Goal: Communication & Community: Answer question/provide support

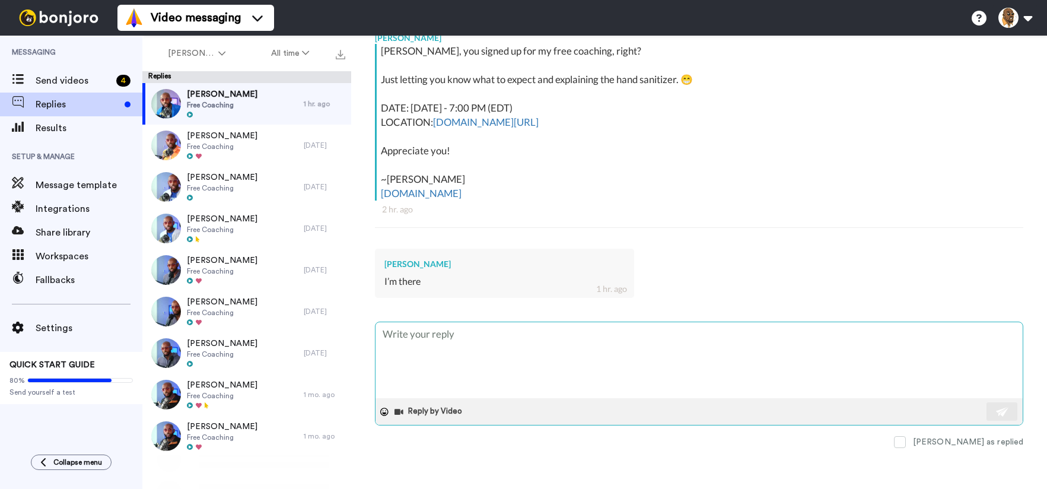
scroll to position [211, 0]
click at [906, 440] on span at bounding box center [900, 442] width 12 height 12
type textarea "x"
click at [786, 377] on textarea at bounding box center [699, 360] width 647 height 76
type textarea "S"
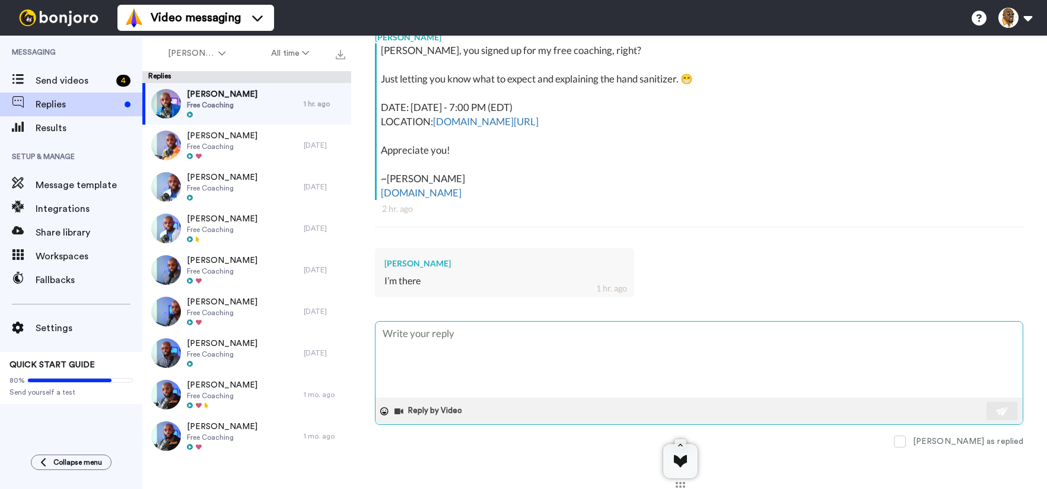
type textarea "x"
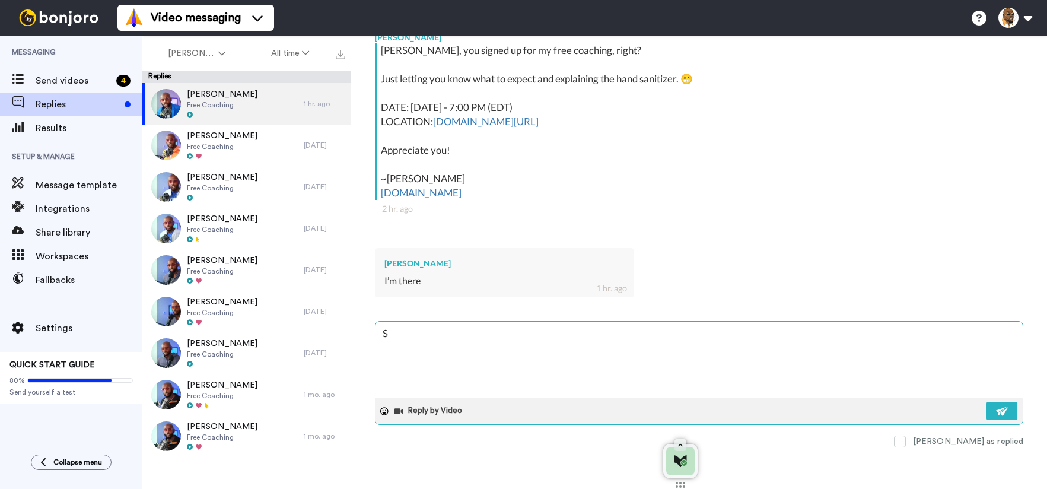
type textarea "Se"
type textarea "x"
type textarea "See"
type textarea "x"
type textarea "See"
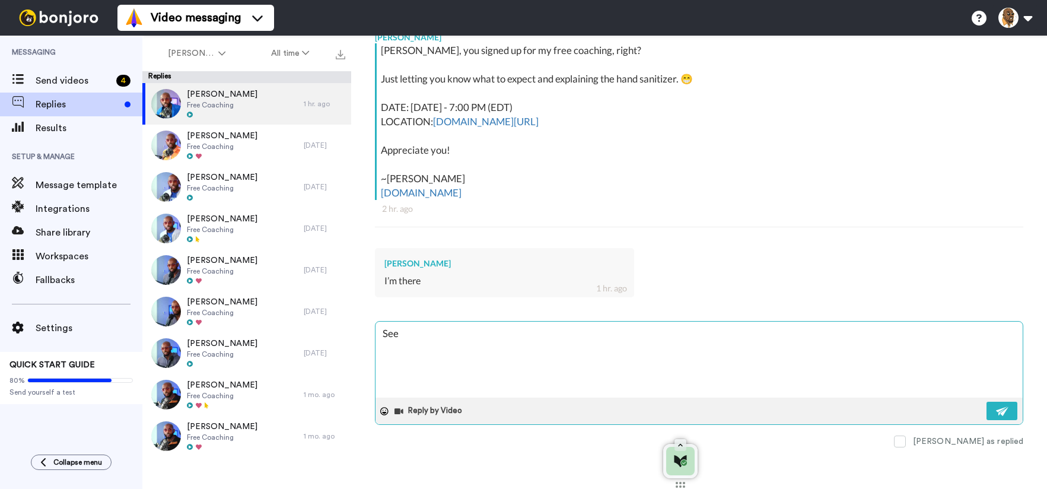
type textarea "x"
type textarea "See y"
type textarea "x"
type textarea "See yo"
type textarea "x"
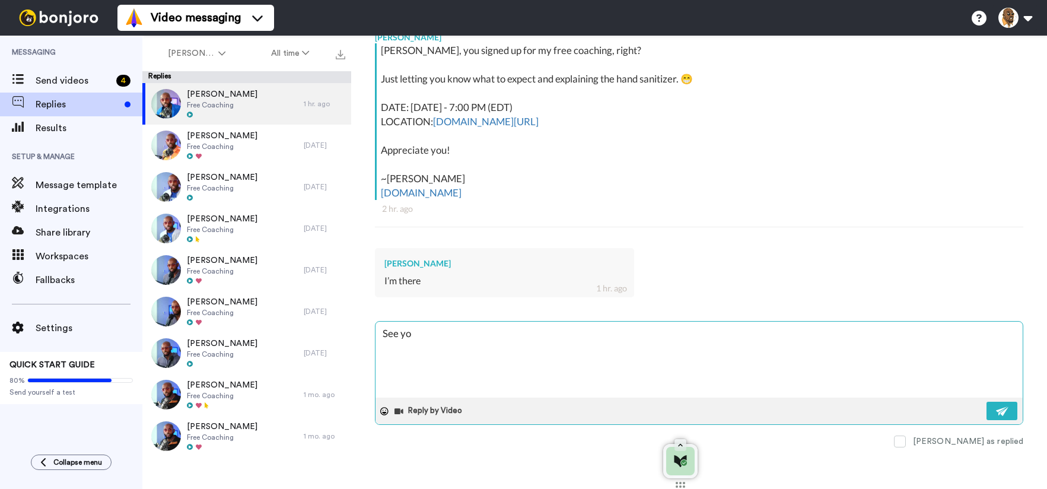
type textarea "See you"
type textarea "x"
type textarea "See you"
type textarea "x"
type textarea "See you t"
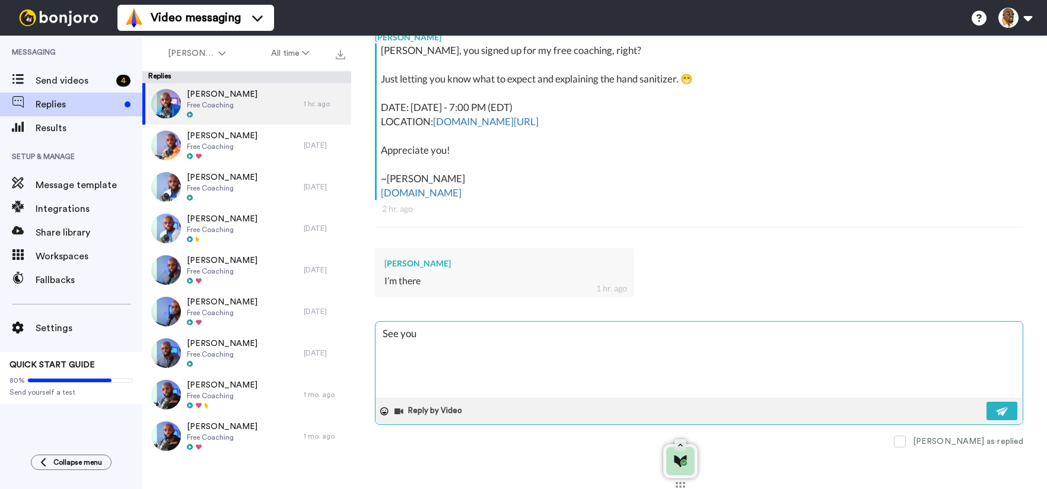
type textarea "x"
type textarea "See you th"
type textarea "x"
type textarea "See you the"
type textarea "x"
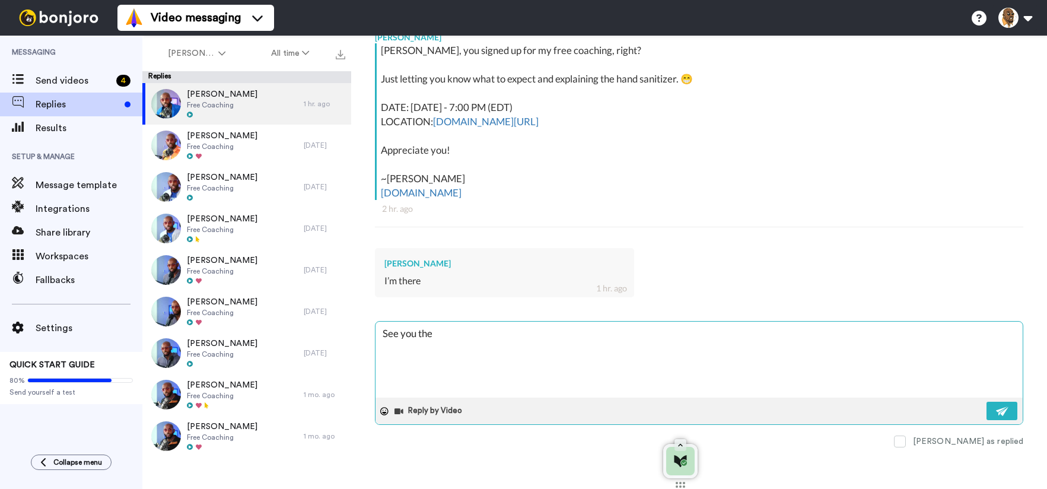
type textarea "See you then"
type textarea "x"
type textarea "See you then!"
type textarea "x"
type textarea "See you then!"
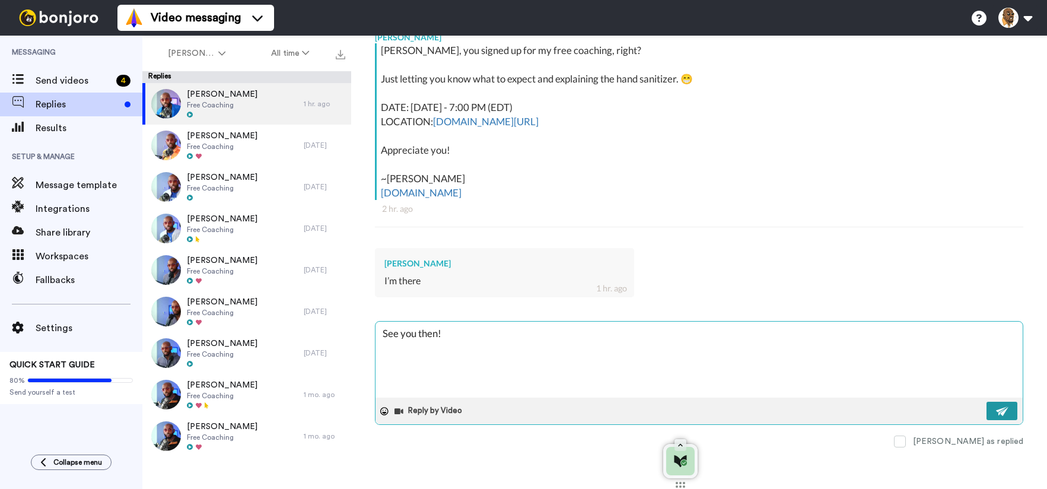
click at [997, 411] on img at bounding box center [1002, 410] width 13 height 9
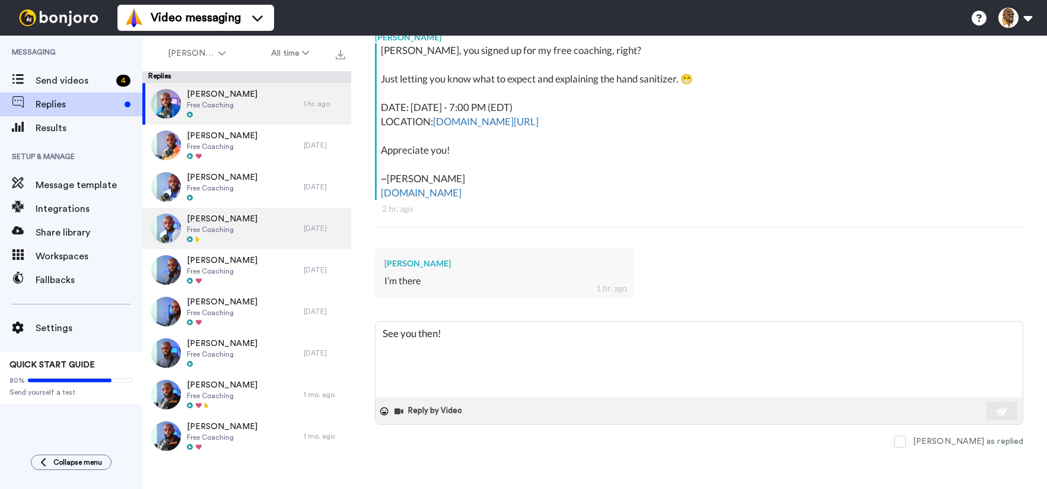
type textarea "x"
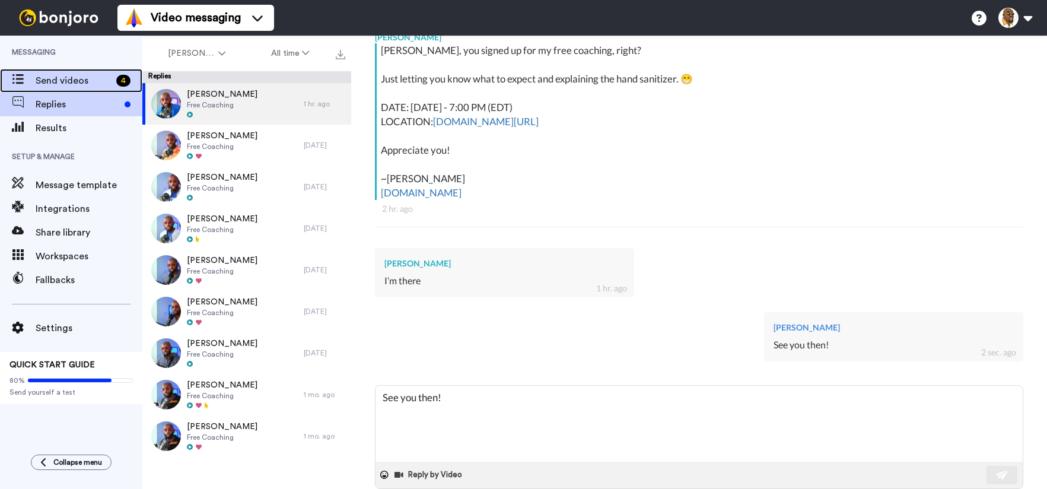
click at [83, 80] on span "Send videos" at bounding box center [74, 81] width 76 height 14
